Goal: Transaction & Acquisition: Book appointment/travel/reservation

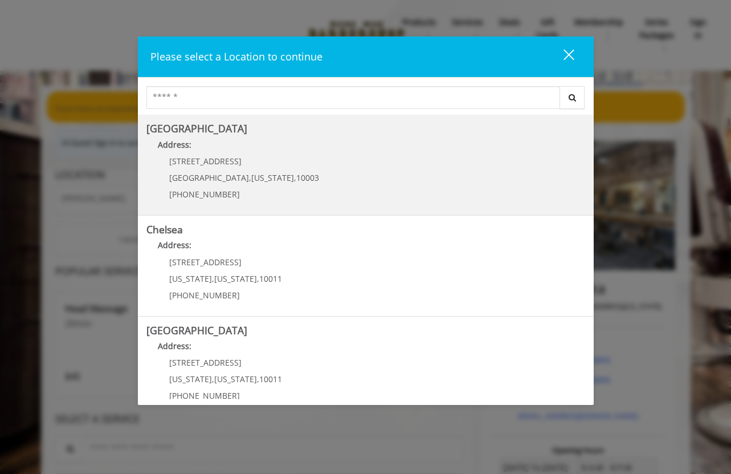
click at [239, 149] on Village "Address:" at bounding box center [365, 148] width 439 height 18
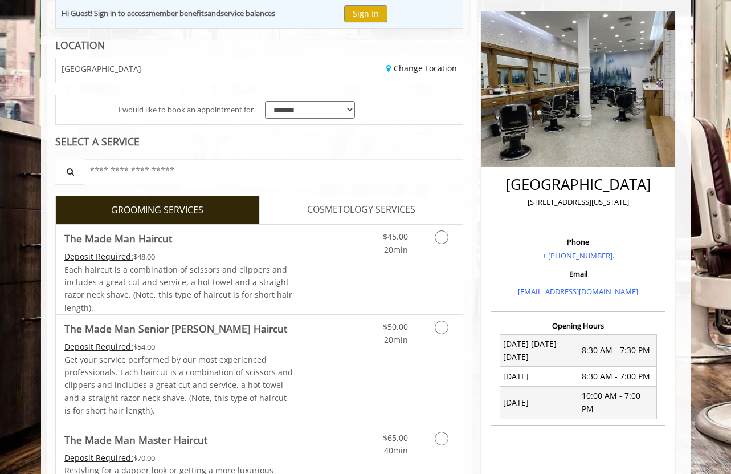
scroll to position [140, 0]
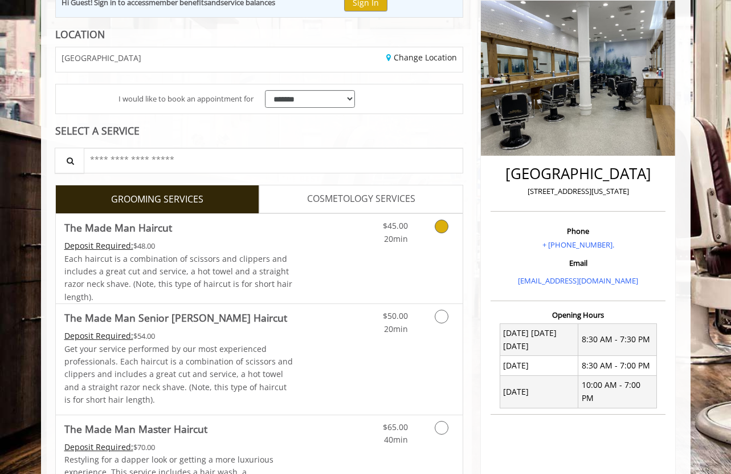
click at [262, 228] on span "The Made Man Haircut" at bounding box center [178, 227] width 229 height 16
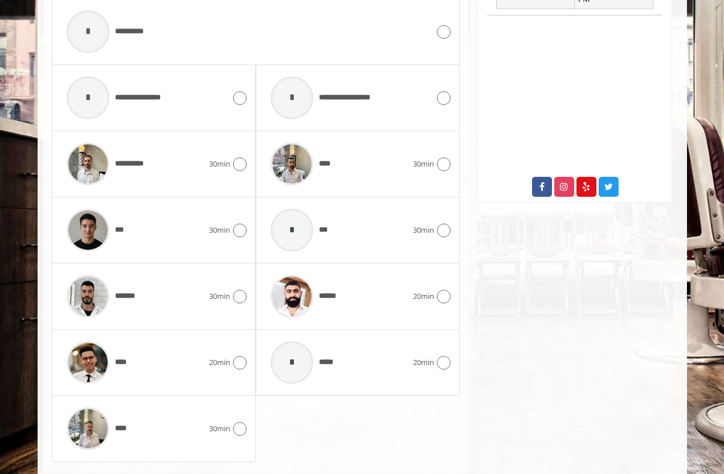
scroll to position [543, 0]
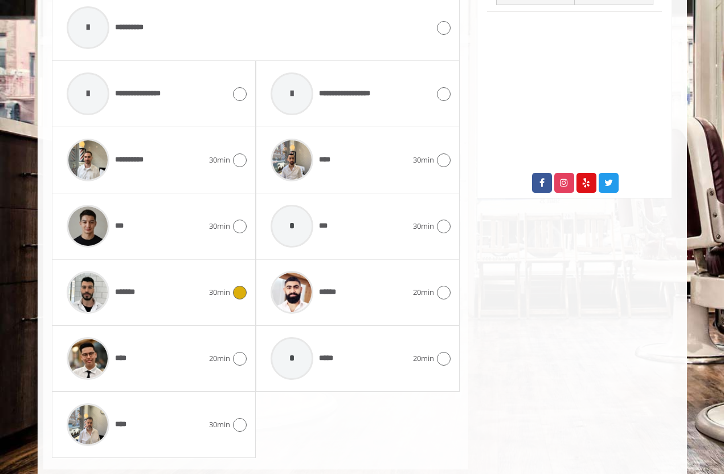
click at [243, 287] on icon at bounding box center [240, 293] width 14 height 14
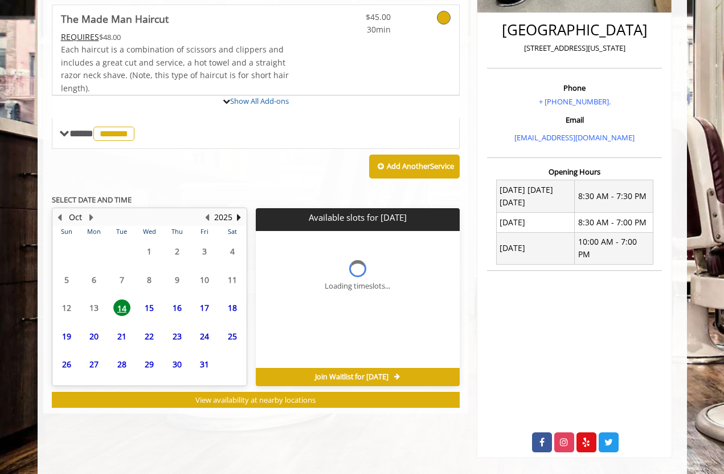
scroll to position [356, 0]
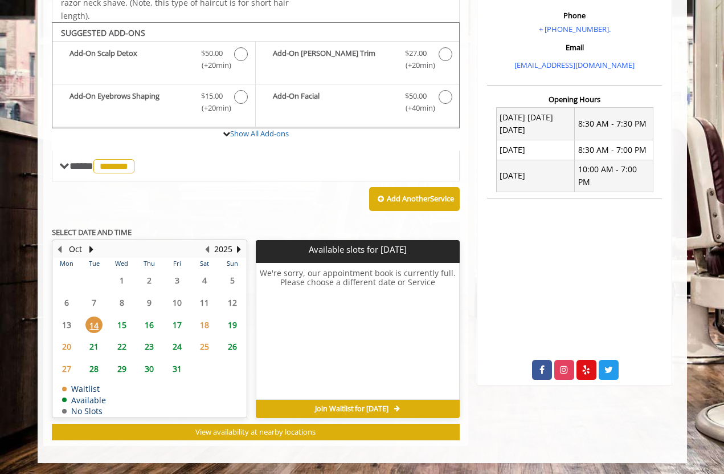
click at [180, 326] on span "17" at bounding box center [177, 324] width 17 height 17
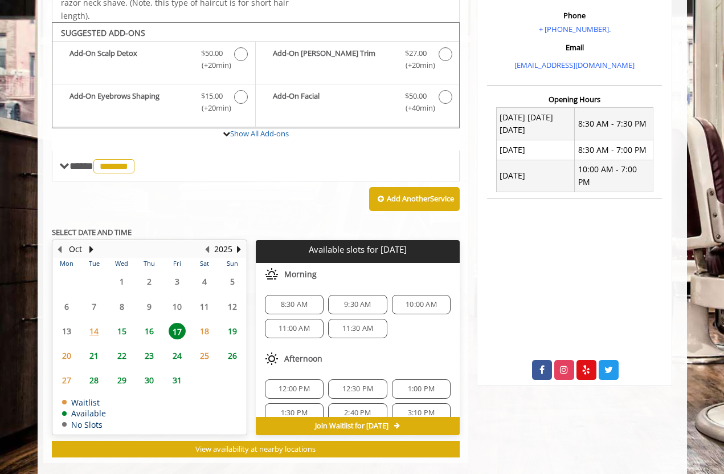
click at [355, 306] on span "9:30 AM" at bounding box center [357, 304] width 27 height 9
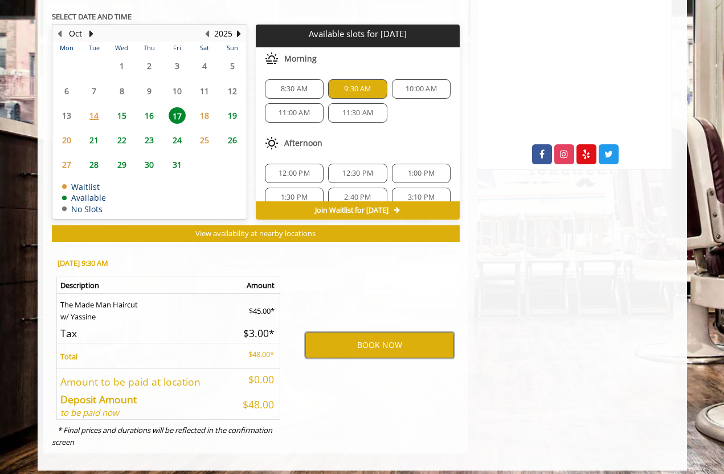
scroll to position [579, 0]
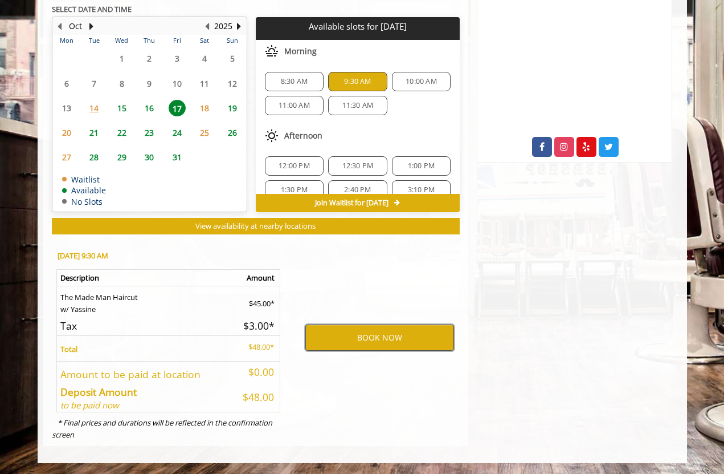
click at [392, 327] on button "BOOK NOW" at bounding box center [380, 337] width 149 height 26
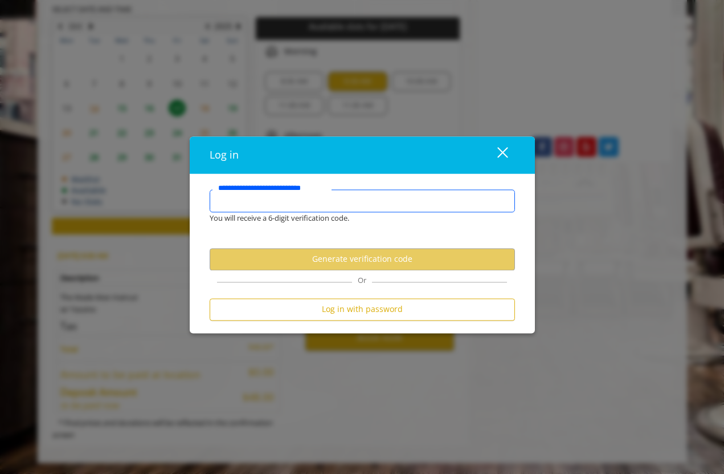
click at [369, 203] on input "**********" at bounding box center [363, 200] width 306 height 23
click at [361, 205] on input "**********" at bounding box center [363, 200] width 306 height 23
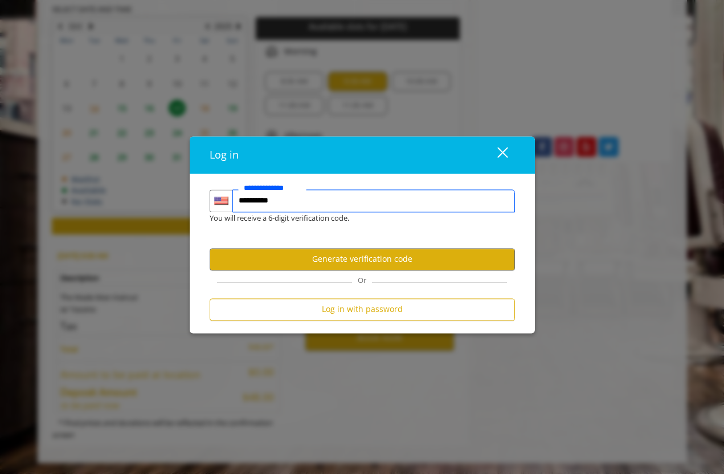
type input "**********"
click at [405, 275] on div "Or" at bounding box center [362, 278] width 290 height 8
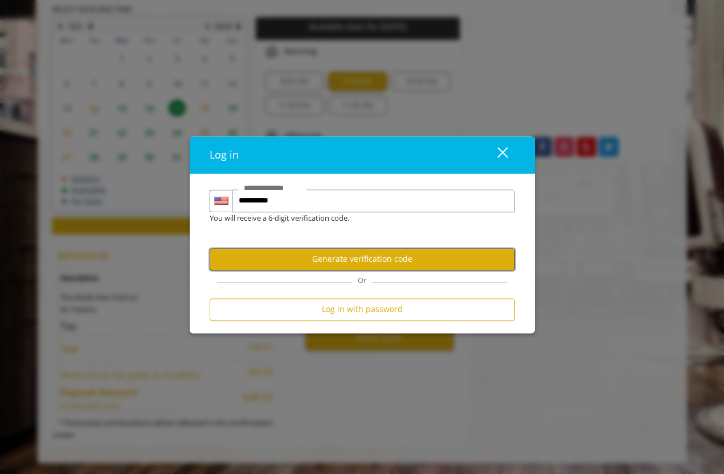
click at [413, 261] on button "Generate verification code" at bounding box center [363, 259] width 306 height 22
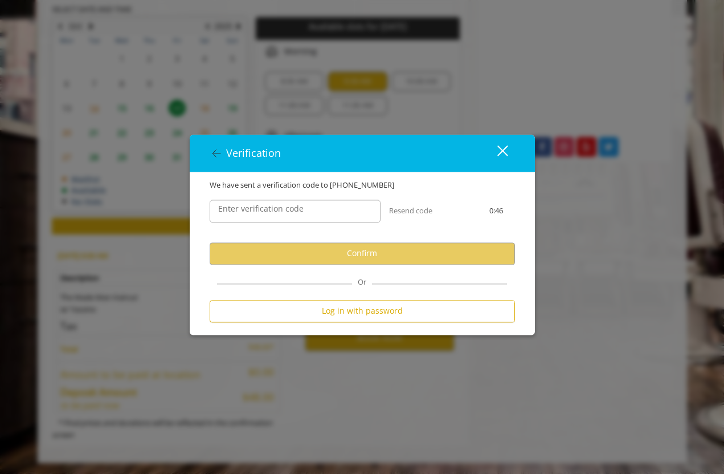
click at [302, 214] on label "Enter verification code" at bounding box center [261, 208] width 97 height 13
click at [302, 214] on input "Enter verification code" at bounding box center [295, 210] width 171 height 23
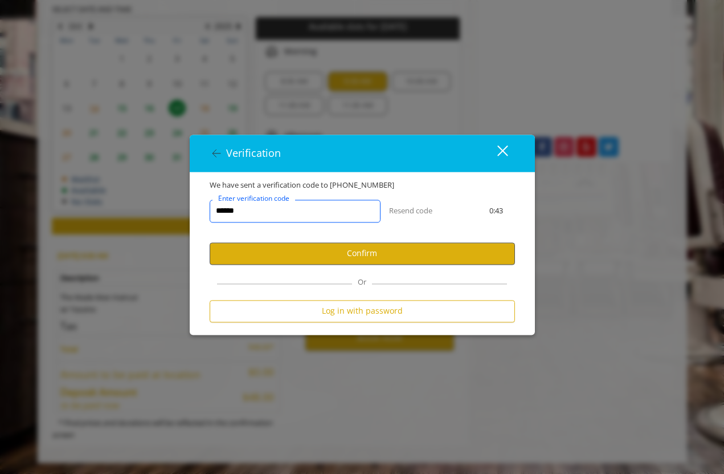
type input "******"
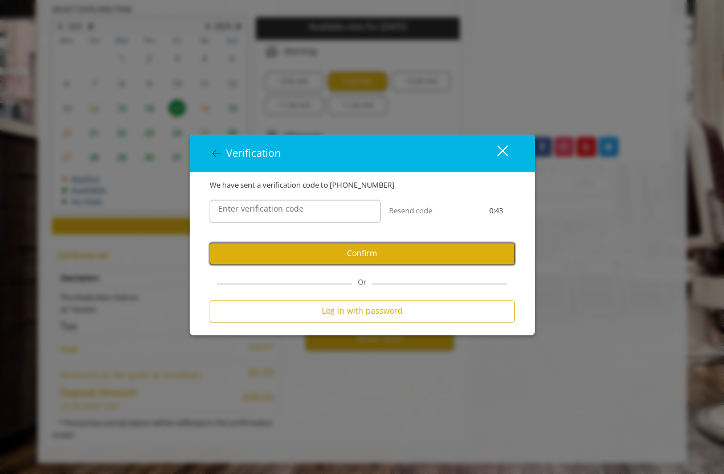
click at [335, 264] on button "Confirm" at bounding box center [363, 253] width 306 height 22
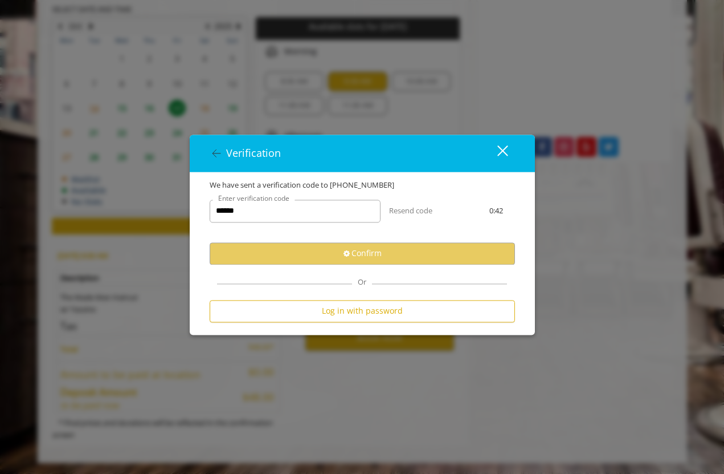
select select "Choose your Gender"
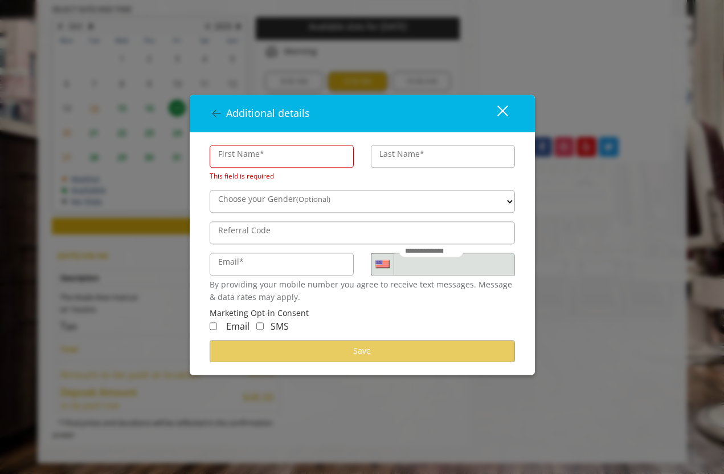
click at [506, 119] on div "close" at bounding box center [495, 113] width 23 height 17
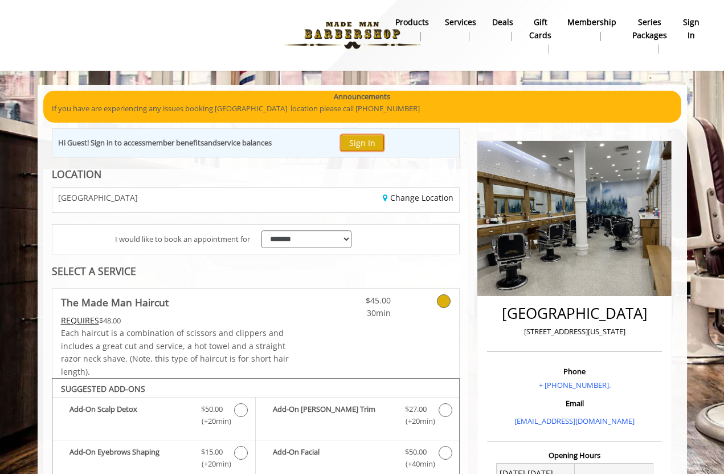
click at [369, 139] on button "Sign In" at bounding box center [362, 143] width 43 height 17
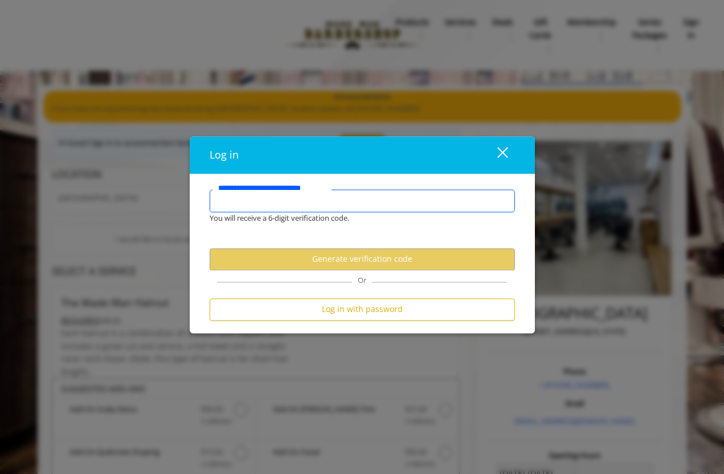
click at [336, 210] on input "**********" at bounding box center [363, 200] width 306 height 23
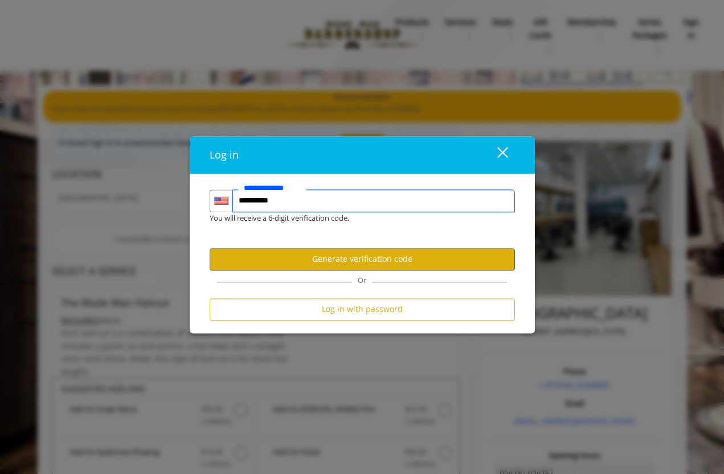
type input "**********"
click at [355, 257] on button "Generate verification code" at bounding box center [363, 259] width 306 height 22
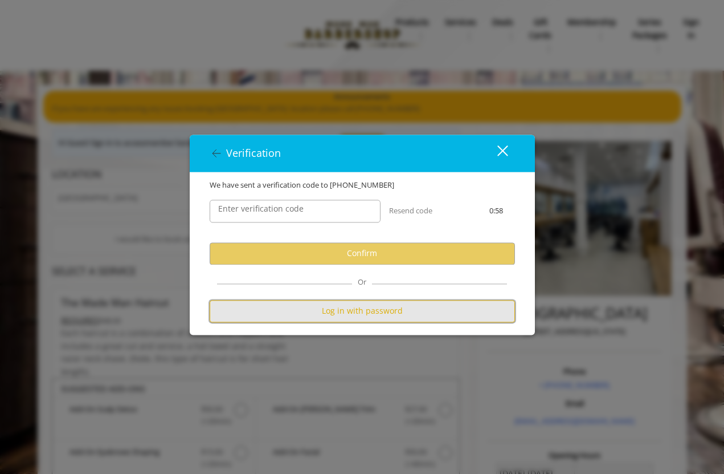
click at [370, 315] on button "Log in with password" at bounding box center [363, 311] width 306 height 22
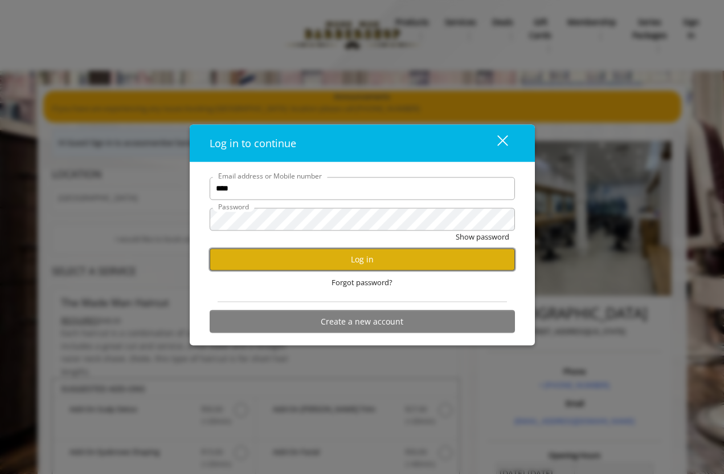
click at [346, 264] on button "Log in" at bounding box center [363, 259] width 306 height 22
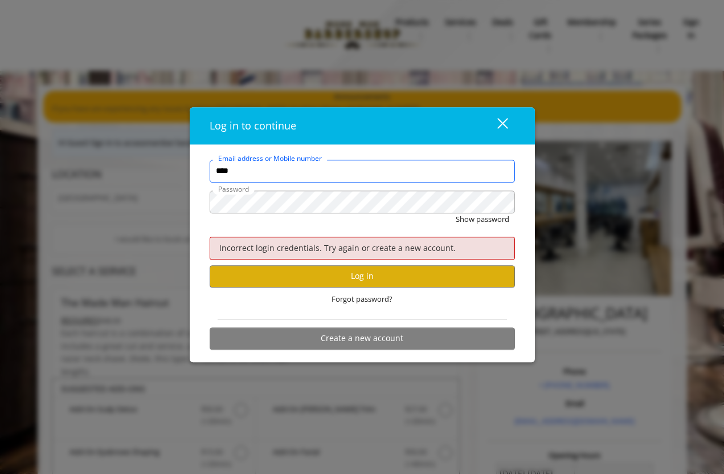
click at [317, 179] on input "****" at bounding box center [363, 171] width 306 height 23
type input "**********"
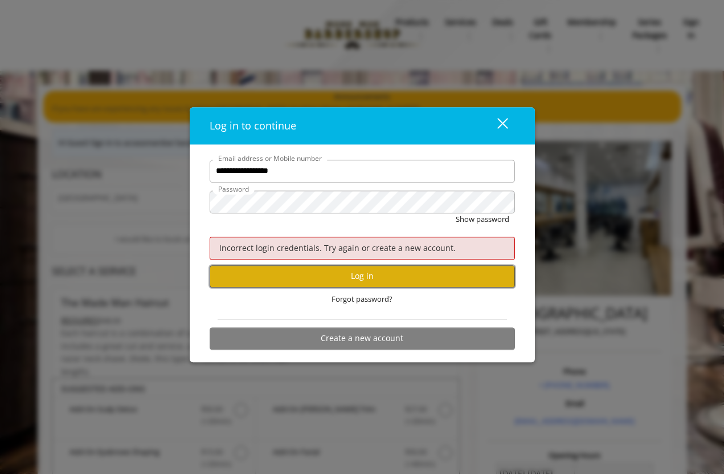
click at [340, 271] on button "Log in" at bounding box center [363, 276] width 306 height 22
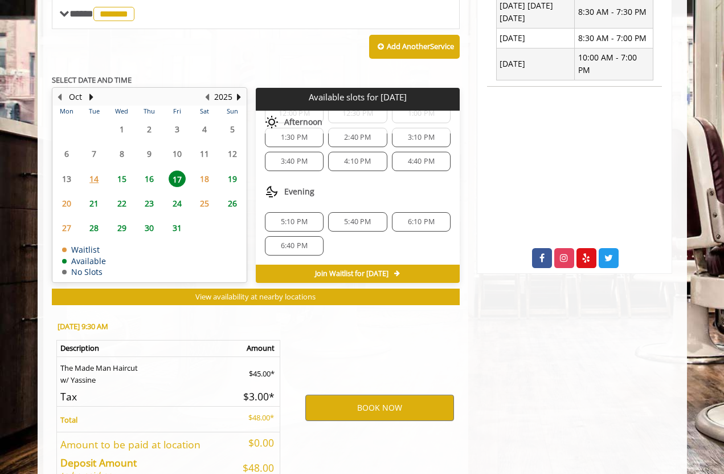
scroll to position [470, 0]
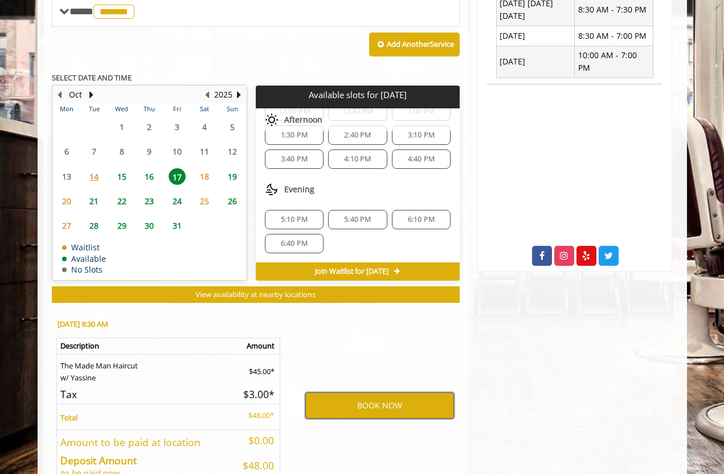
click at [358, 410] on button "BOOK NOW" at bounding box center [380, 405] width 149 height 26
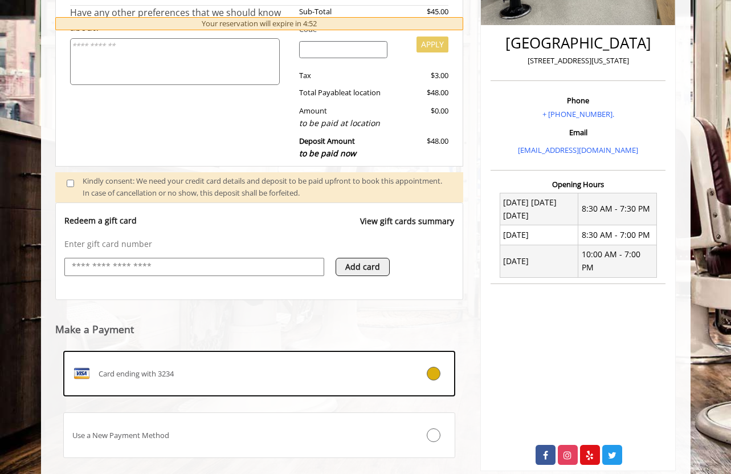
scroll to position [164, 0]
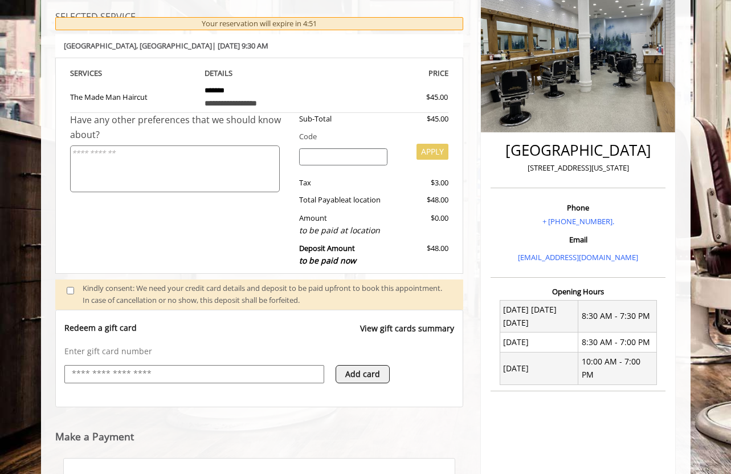
click at [134, 158] on textarea at bounding box center [175, 168] width 210 height 47
click at [319, 156] on input "search" at bounding box center [343, 156] width 88 height 17
click at [234, 168] on textarea at bounding box center [175, 168] width 210 height 47
click at [307, 156] on input "search" at bounding box center [343, 156] width 88 height 17
click at [271, 161] on textarea at bounding box center [175, 168] width 210 height 47
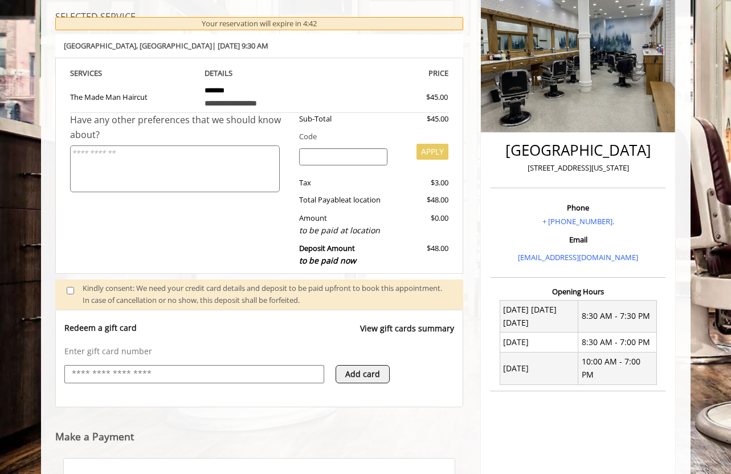
click at [315, 156] on input "search" at bounding box center [343, 156] width 88 height 17
click at [212, 362] on div "Enter gift card number Add card" at bounding box center [259, 369] width 390 height 49
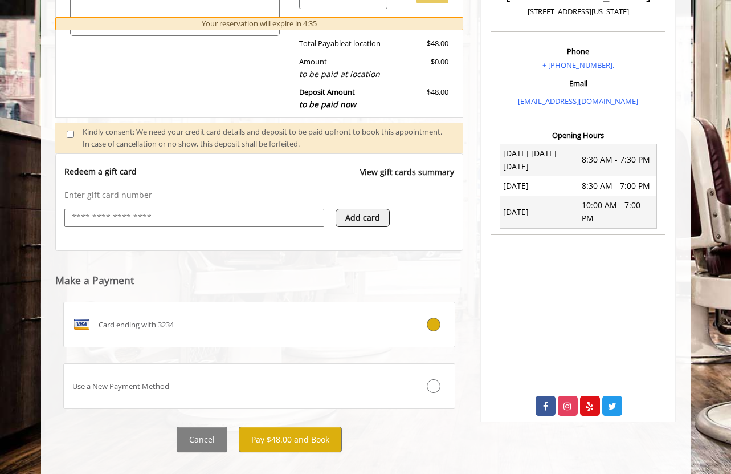
scroll to position [338, 0]
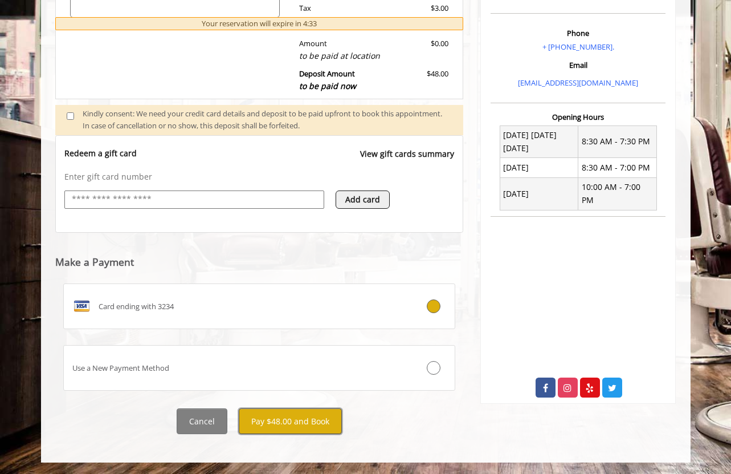
click at [279, 418] on button "Pay $48.00 and Book" at bounding box center [290, 421] width 103 height 26
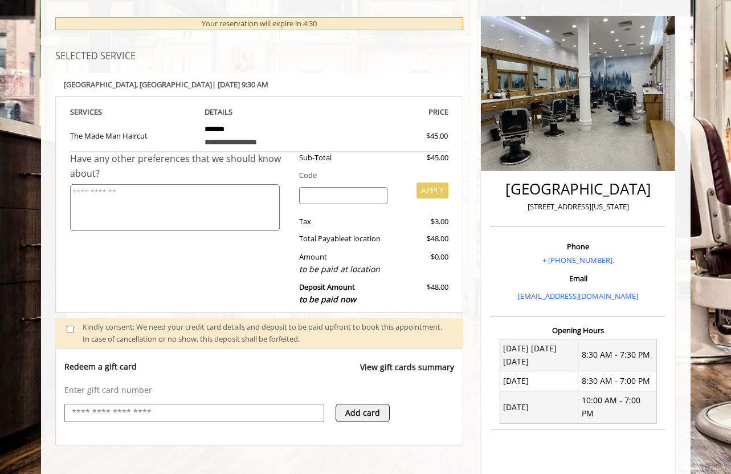
scroll to position [120, 0]
